Goal: Communication & Community: Participate in discussion

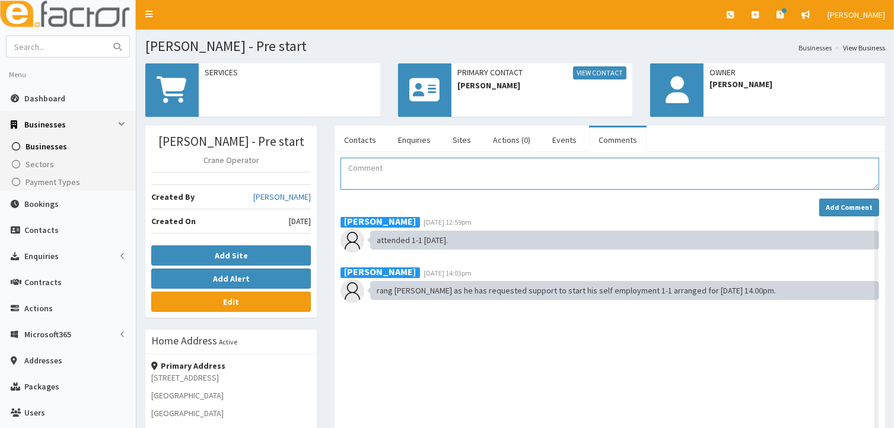
click at [366, 173] on textarea "Comment" at bounding box center [610, 174] width 539 height 32
click at [384, 167] on textarea "discussede self employment" at bounding box center [610, 174] width 539 height 32
click at [450, 167] on textarea "discussed self employment" at bounding box center [610, 174] width 539 height 32
click at [516, 166] on textarea "discussed self employment as a Crane operator fpr Adco" at bounding box center [610, 174] width 539 height 32
click at [547, 164] on textarea "discussed self employment as a Crane operator for Adco" at bounding box center [610, 174] width 539 height 32
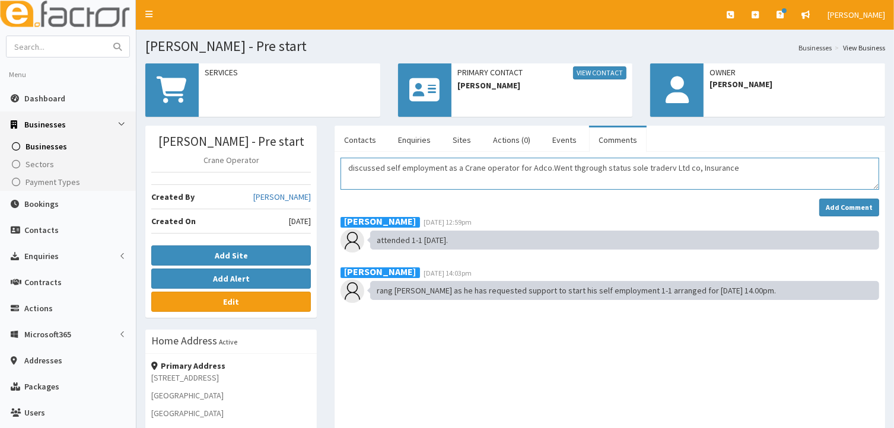
click at [657, 167] on textarea "discussed self employment as a Crane operator for Adco.Went thgrough status sol…" at bounding box center [610, 174] width 539 height 32
click at [724, 167] on textarea "discussed self employment as a Crane operator for Adco.Went thgrough status sol…" at bounding box center [610, 174] width 539 height 32
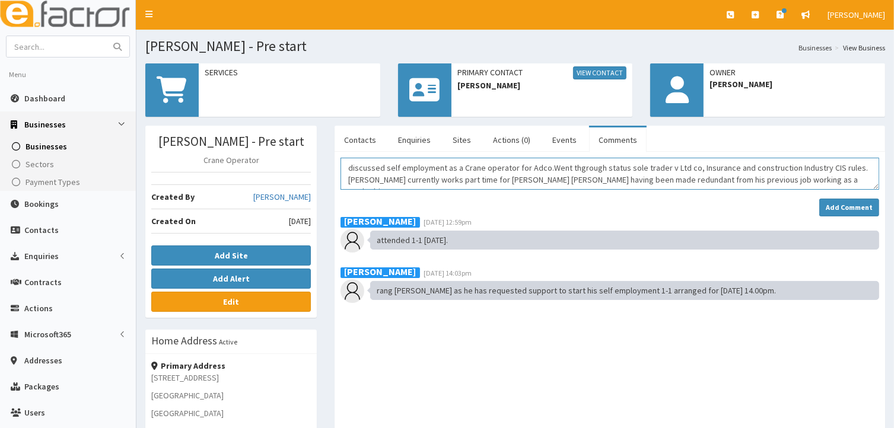
drag, startPoint x: 742, startPoint y: 177, endPoint x: 749, endPoint y: 174, distance: 6.9
click at [744, 176] on textarea "discussed self employment as a Crane operator for Adco.Went thgrough status sol…" at bounding box center [610, 174] width 539 height 32
click at [783, 178] on textarea "discussed self employment as a Crane operator for Adco.Went thgrough status sol…" at bounding box center [610, 174] width 539 height 32
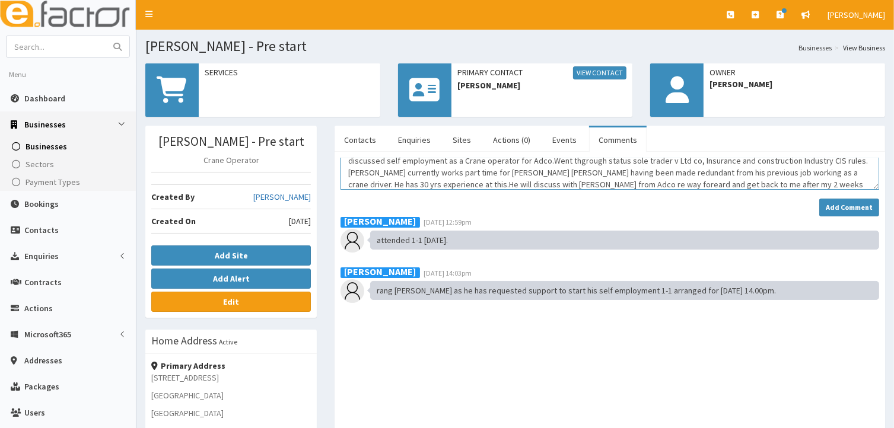
scroll to position [19, 0]
click at [573, 171] on textarea "discussed self employment as a Crane operator for Adco.Went thgrough status sol…" at bounding box center [610, 174] width 539 height 32
click at [736, 170] on textarea "discussed self employment as a Crane operator for Adco.Went thgrough status sol…" at bounding box center [610, 174] width 539 height 32
click at [737, 173] on textarea "discussed self employment as a Crane operator for Adco.Went thgrough status sol…" at bounding box center [610, 174] width 539 height 32
click at [572, 171] on textarea "discussed self employment as a Crane operator for Adco.Went thgrough status sol…" at bounding box center [610, 174] width 539 height 32
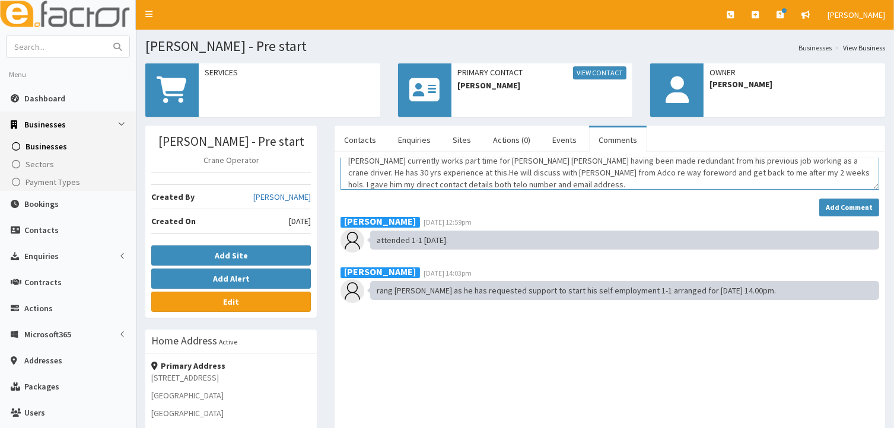
scroll to position [0, 0]
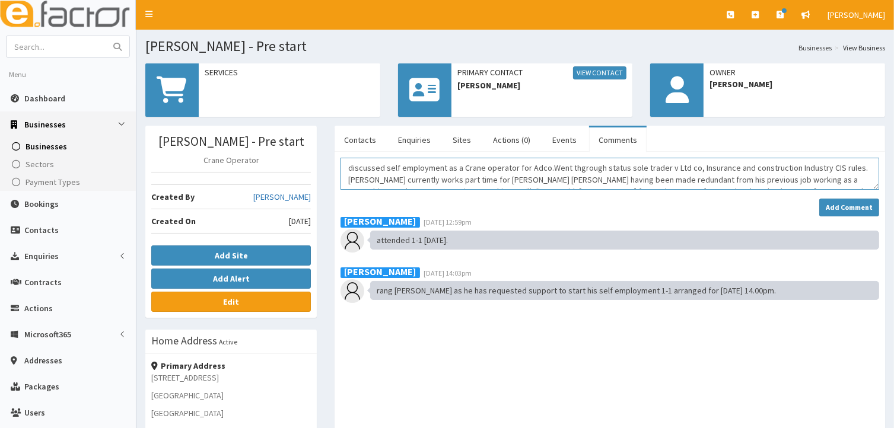
click at [520, 179] on textarea "discussed self employment as a Crane operator for Adco.Went thgrough status sol…" at bounding box center [610, 174] width 539 height 32
click at [576, 168] on textarea "discussed self employment as a Crane operator for Adco.Went thgrough status sol…" at bounding box center [610, 174] width 539 height 32
click at [542, 167] on textarea "discussed self employment as a Crane operator for Adco.Went through status sole…" at bounding box center [610, 174] width 539 height 32
click at [544, 166] on textarea "discussed self employment as a Crane operator for Adco.Went through status sole…" at bounding box center [610, 174] width 539 height 32
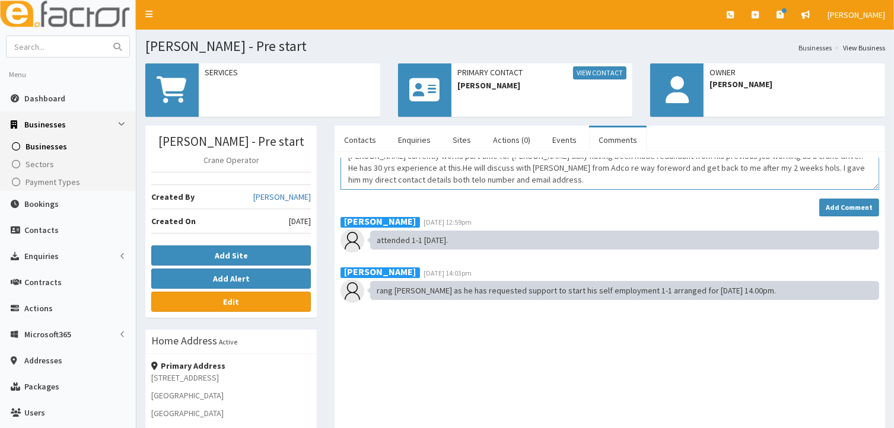
click at [411, 167] on textarea "discussed self employment as a Crane operator for Adco. Went through status sol…" at bounding box center [610, 174] width 539 height 32
type textarea "discussed self employment as a Crane operator for Adco. Went through status sol…"
click at [837, 207] on strong "Add Comment" at bounding box center [849, 207] width 47 height 9
